Goal: Information Seeking & Learning: Learn about a topic

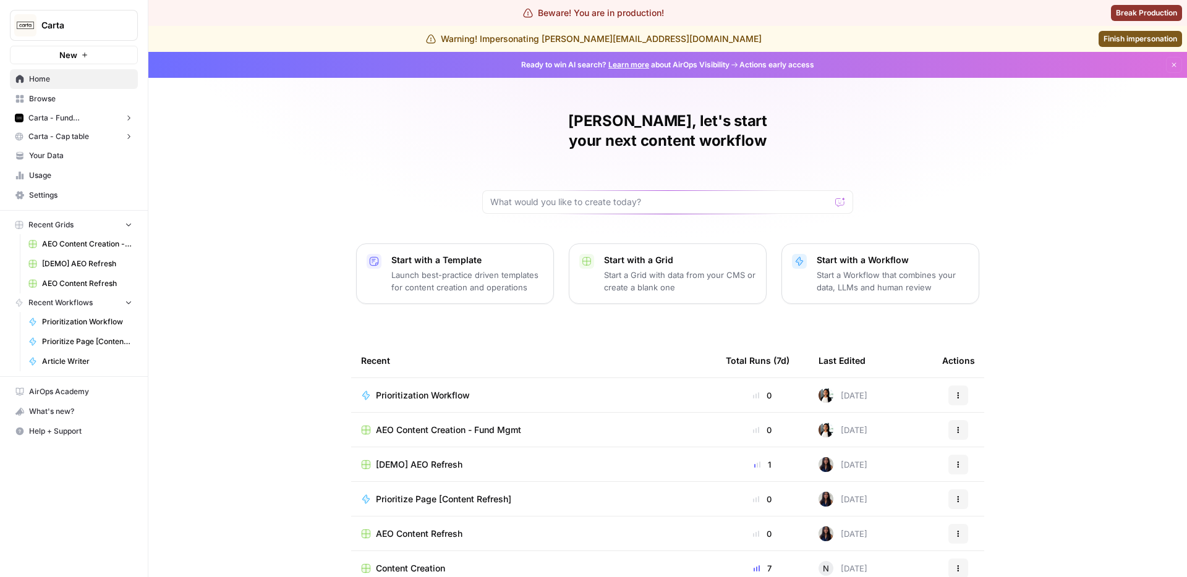
click at [80, 120] on span "Carta - Fund Administration" at bounding box center [73, 117] width 91 height 11
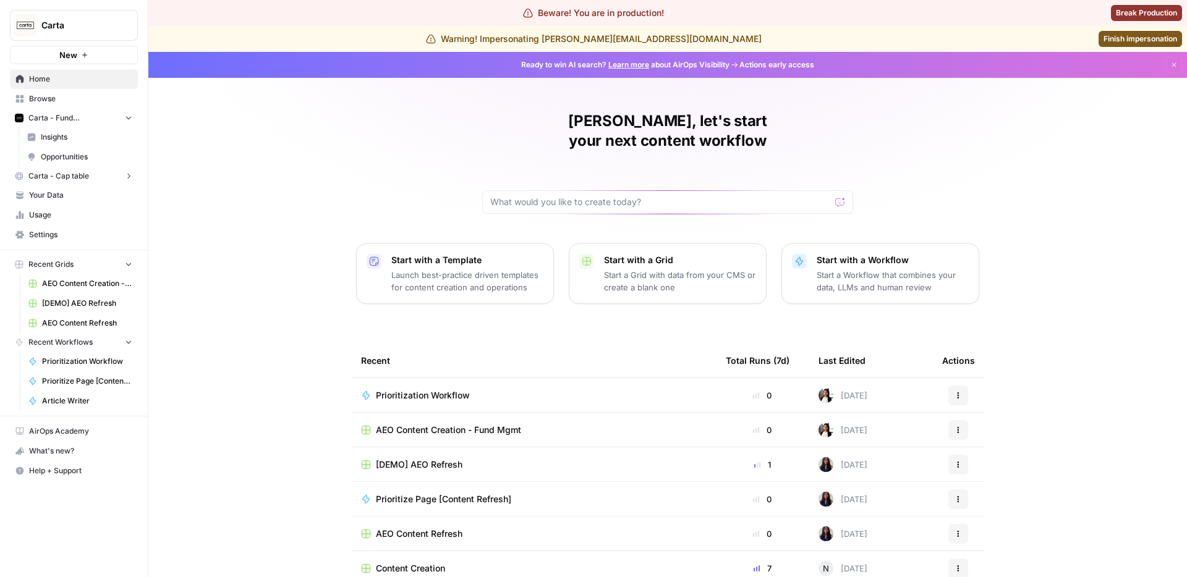
click at [83, 133] on span "Insights" at bounding box center [86, 137] width 91 height 11
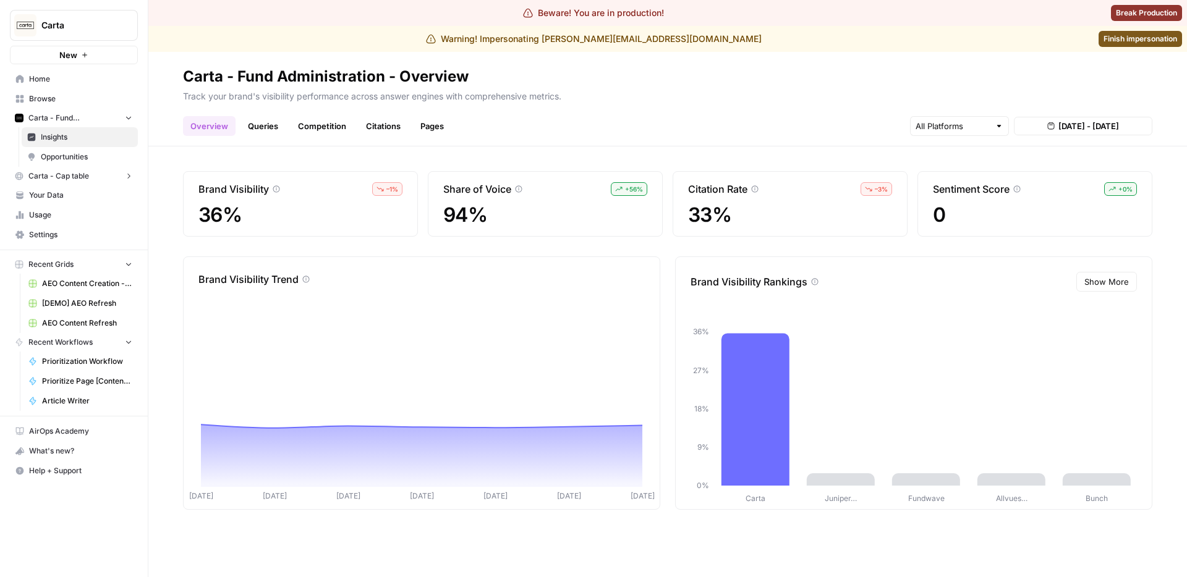
click at [259, 128] on link "Queries" at bounding box center [262, 126] width 45 height 20
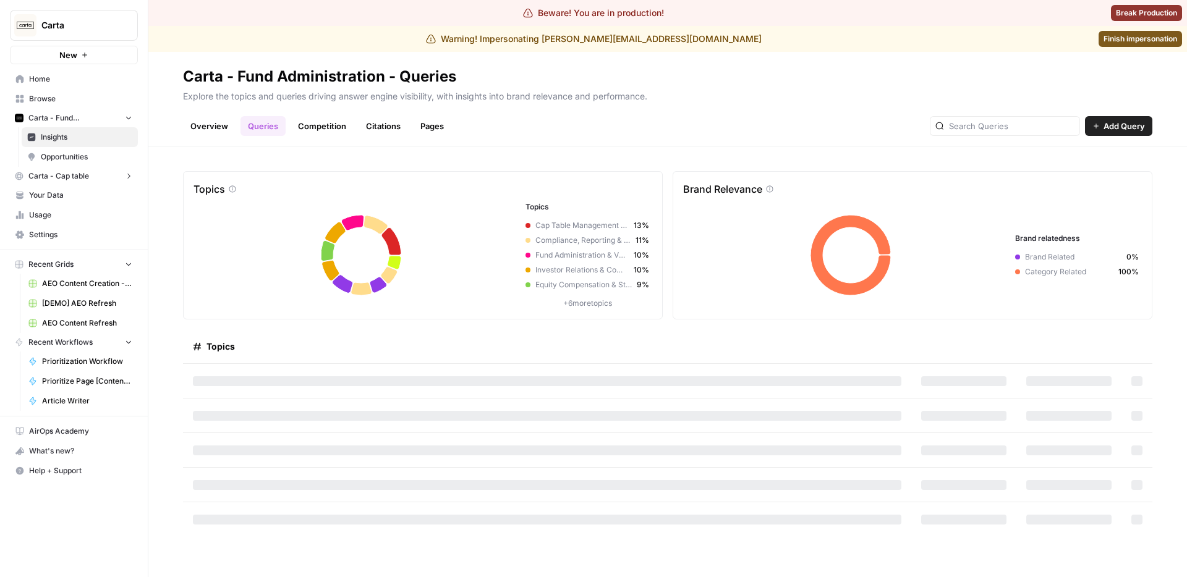
click at [213, 127] on link "Overview" at bounding box center [209, 126] width 53 height 20
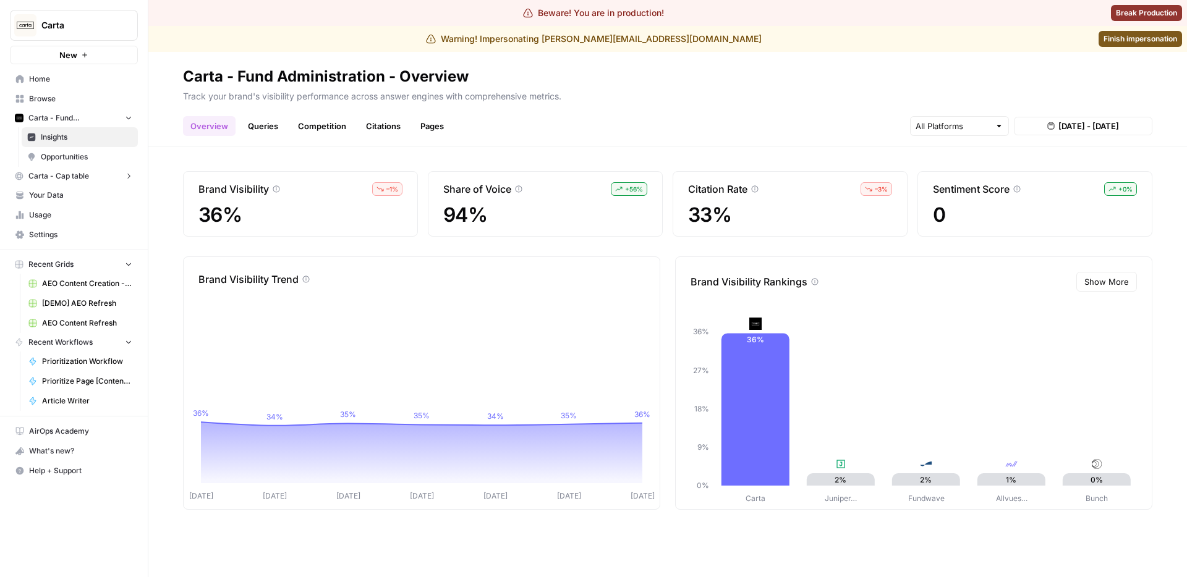
click at [262, 132] on link "Queries" at bounding box center [262, 126] width 45 height 20
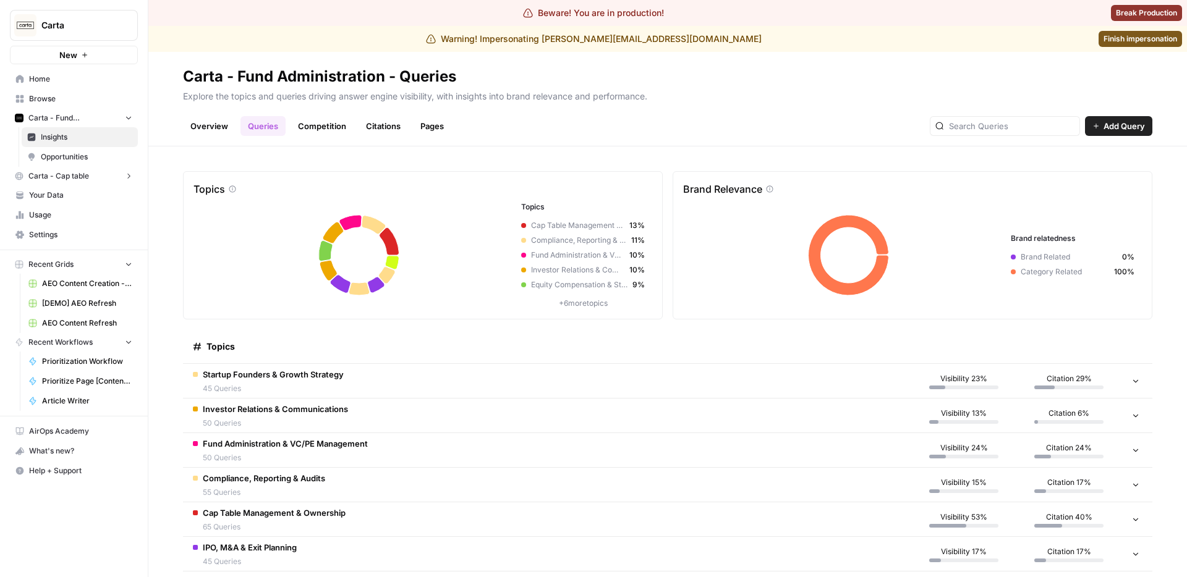
click at [214, 128] on link "Overview" at bounding box center [209, 126] width 53 height 20
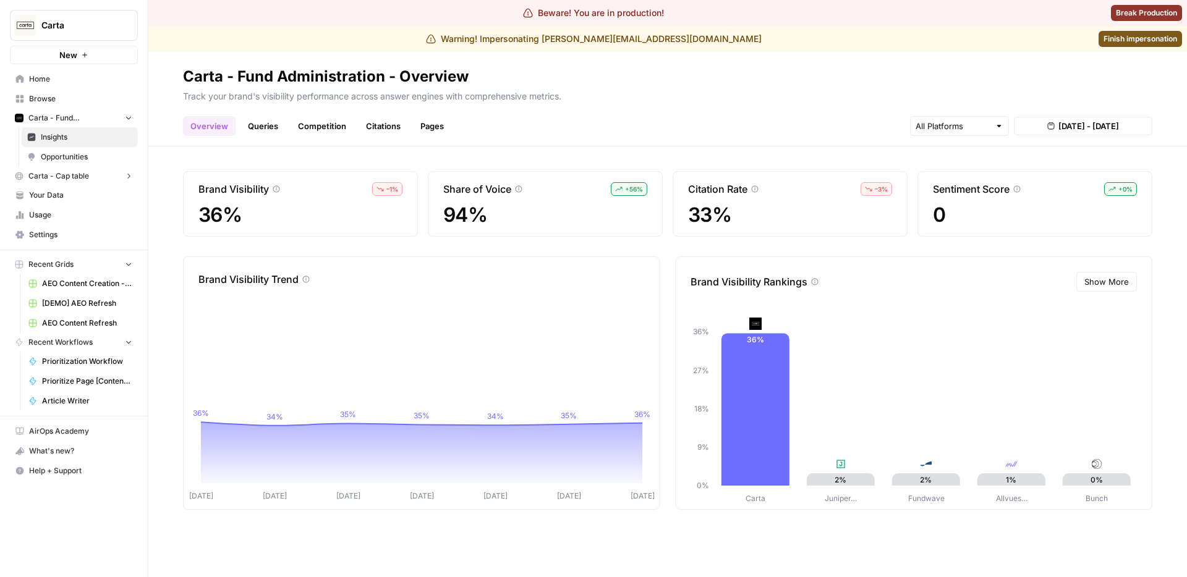
click at [1126, 284] on span "Show More" at bounding box center [1106, 282] width 44 height 12
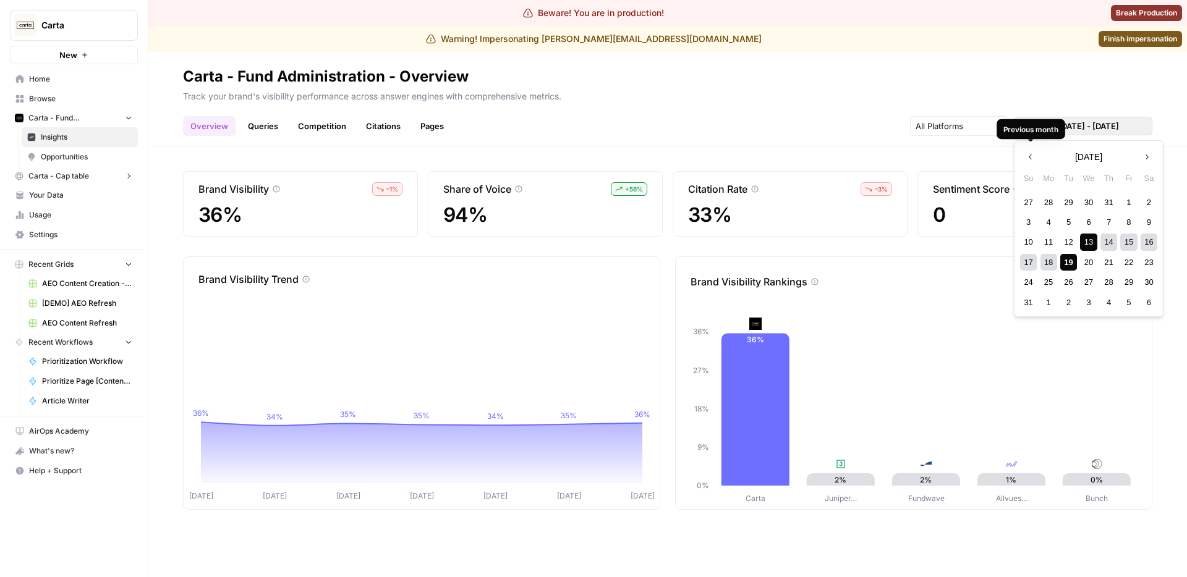
click at [1089, 124] on span "Aug 13, 2025 - Aug 19, 2025" at bounding box center [1088, 126] width 61 height 12
drag, startPoint x: 742, startPoint y: 143, endPoint x: 658, endPoint y: 143, distance: 84.0
click at [737, 143] on header "Carta - Fund Administration - Overview Track your brand's visibility performanc…" at bounding box center [667, 99] width 1038 height 95
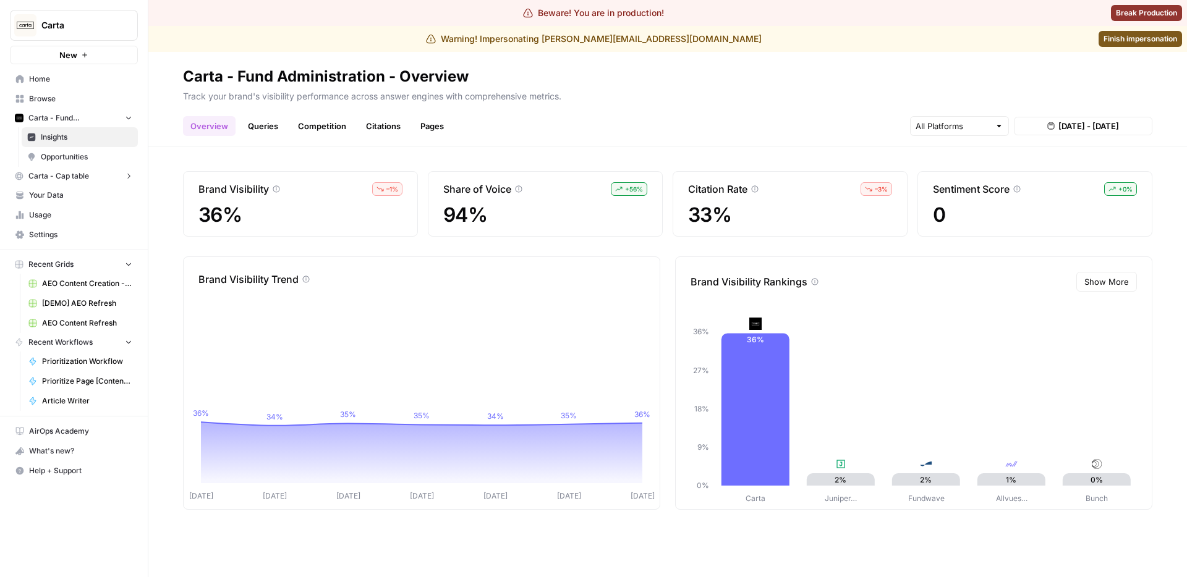
click at [269, 121] on link "Queries" at bounding box center [262, 126] width 45 height 20
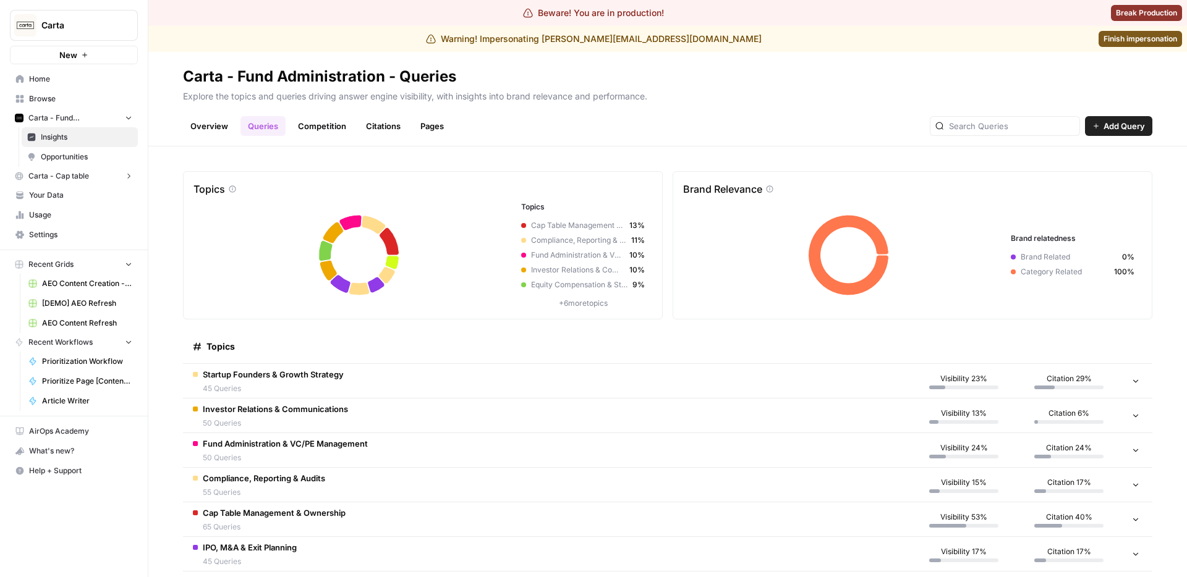
click at [361, 447] on span "Fund Administration & VC/PE Management" at bounding box center [285, 444] width 165 height 12
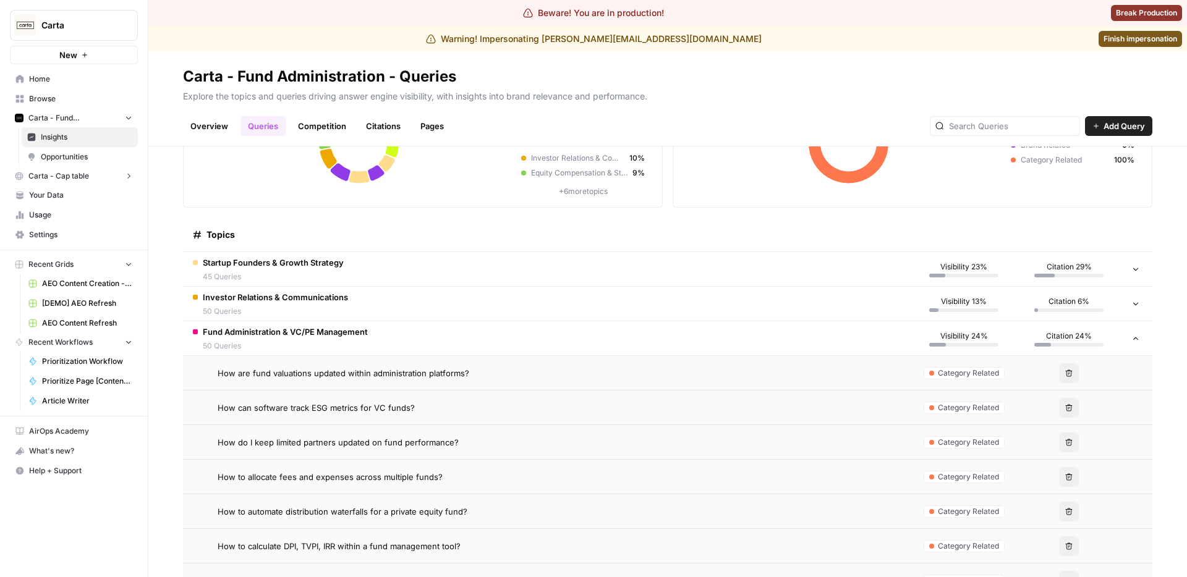
scroll to position [120, 0]
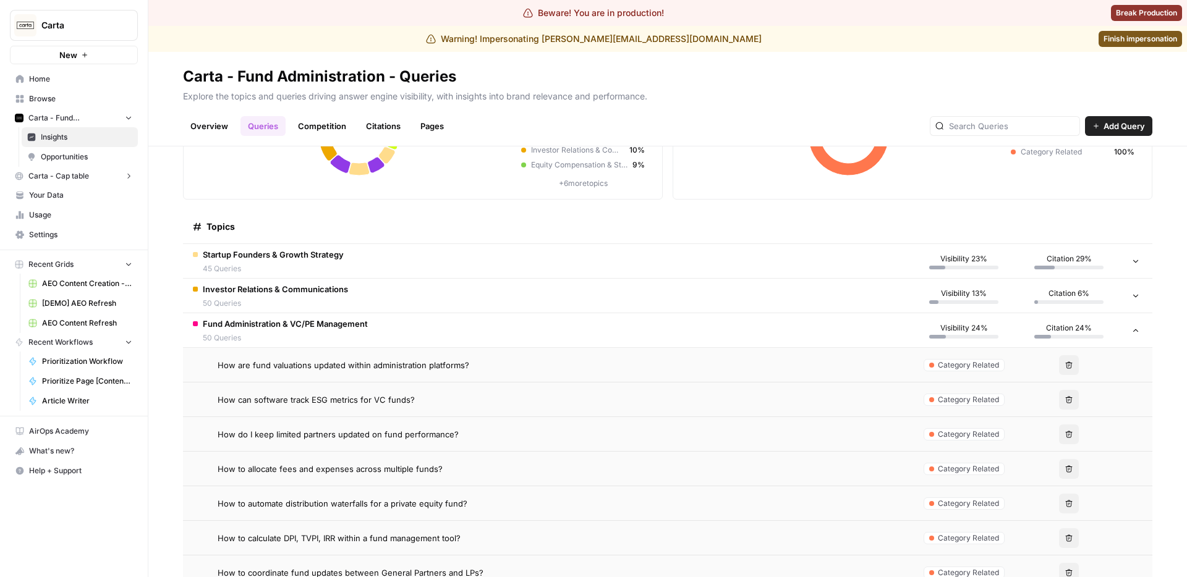
click at [373, 431] on span "How do I keep limited partners updated on fund performance?" at bounding box center [338, 434] width 241 height 12
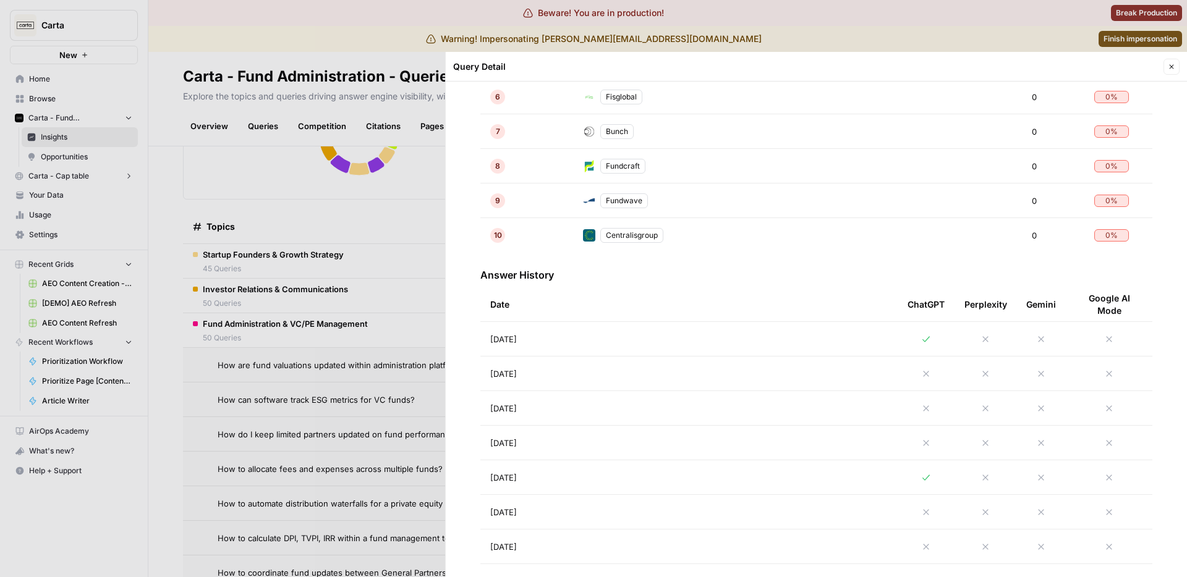
scroll to position [546, 0]
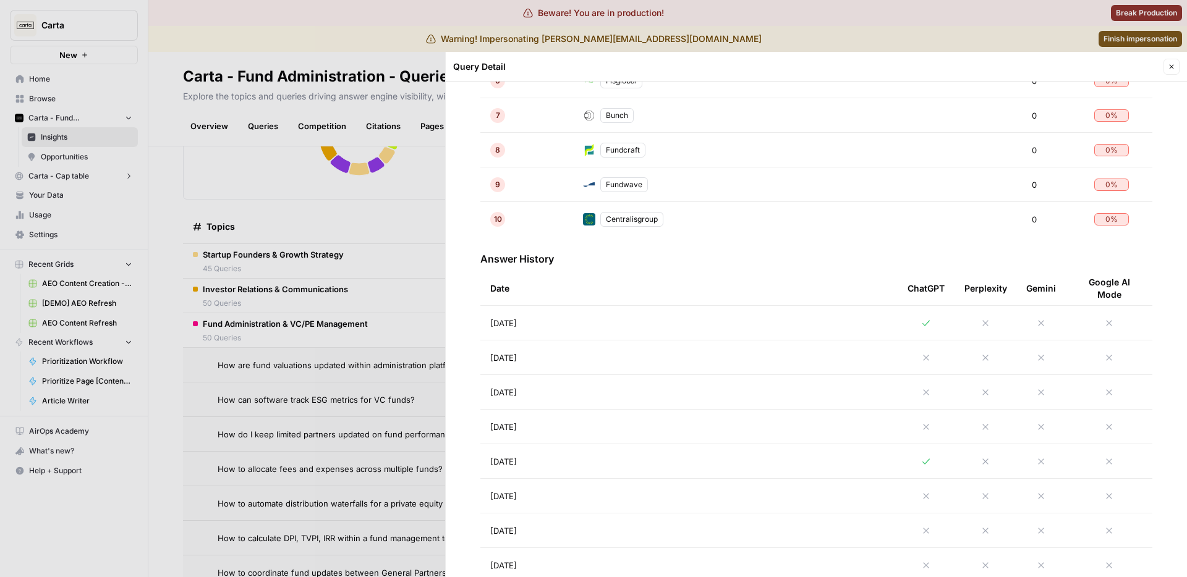
click at [583, 485] on td "Aug 14, 2025" at bounding box center [688, 496] width 417 height 34
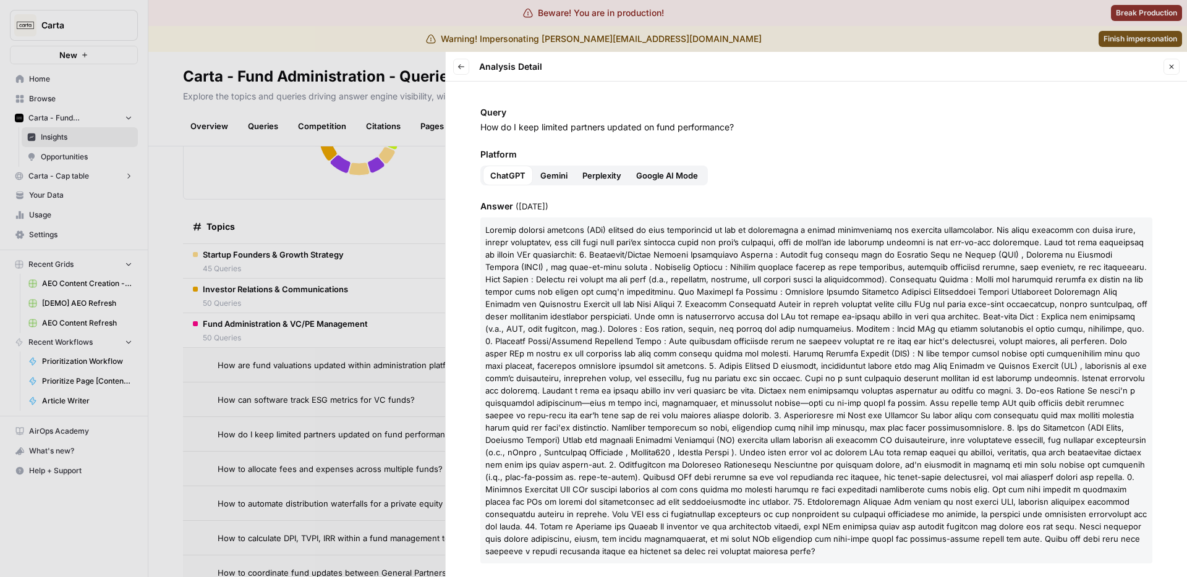
scroll to position [166, 0]
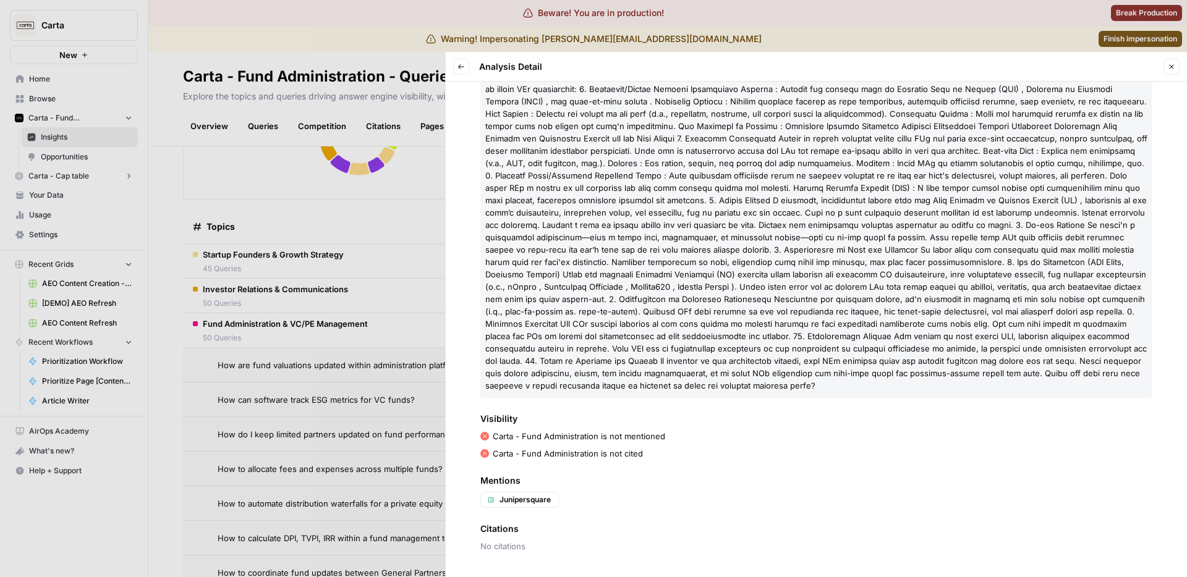
click at [644, 339] on span at bounding box center [816, 224] width 662 height 331
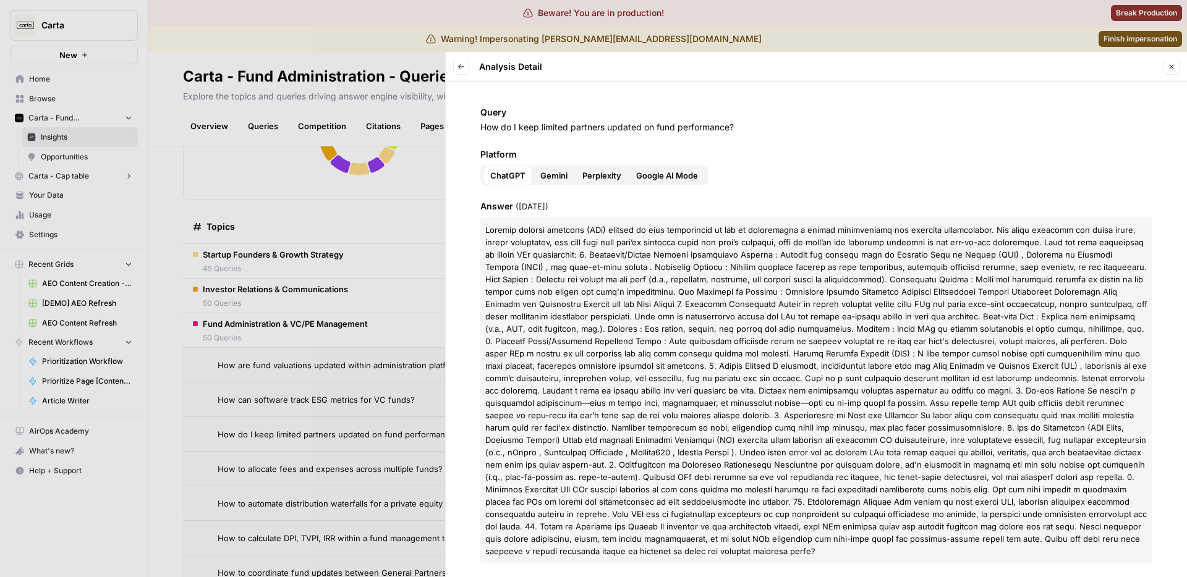
click at [340, 347] on div at bounding box center [593, 288] width 1187 height 577
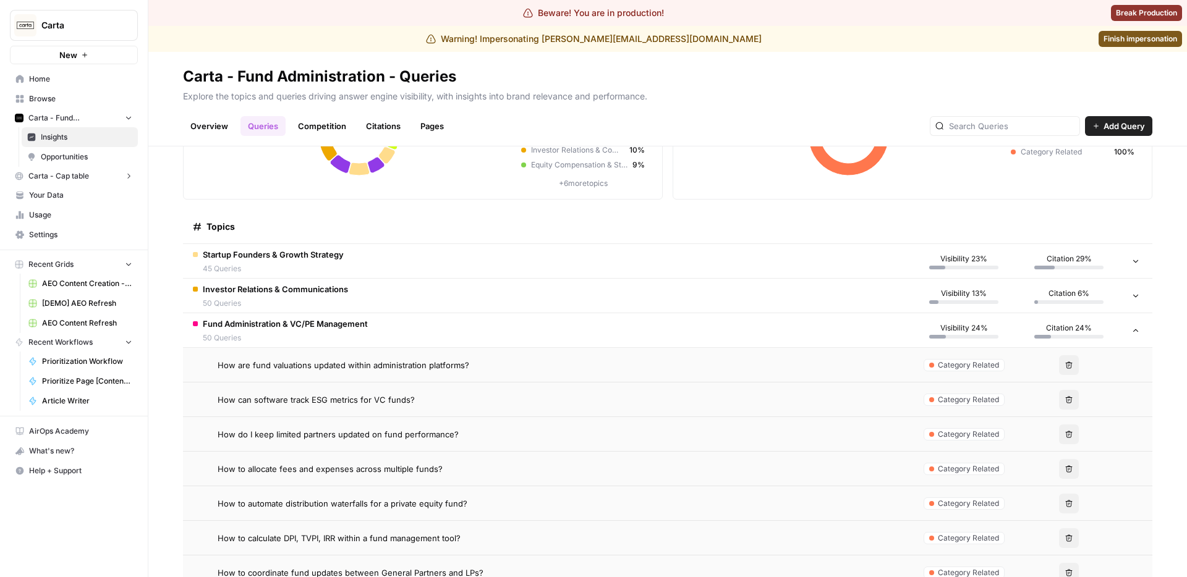
click at [347, 332] on span "50 Queries" at bounding box center [285, 337] width 165 height 11
